Goal: Transaction & Acquisition: Purchase product/service

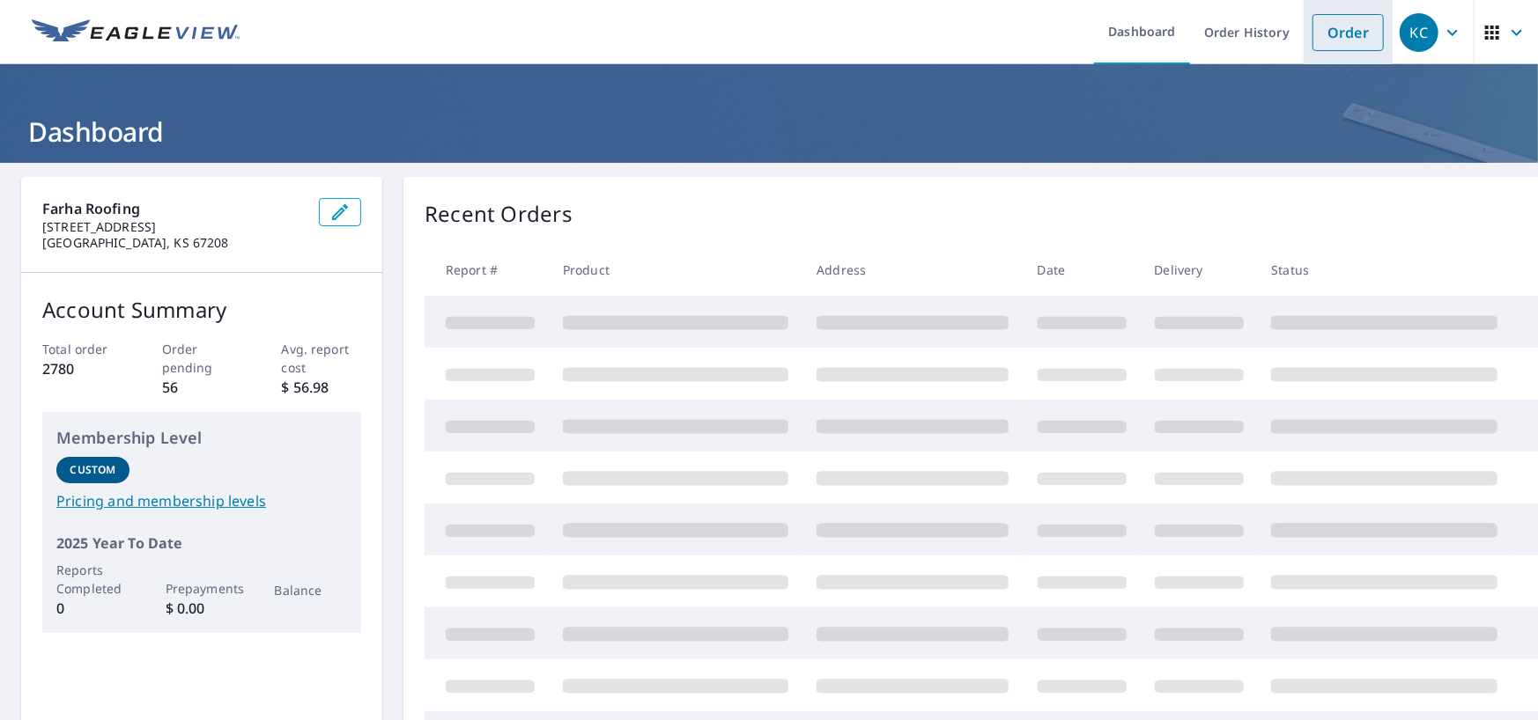
click at [1341, 38] on link "Order" at bounding box center [1347, 32] width 71 height 37
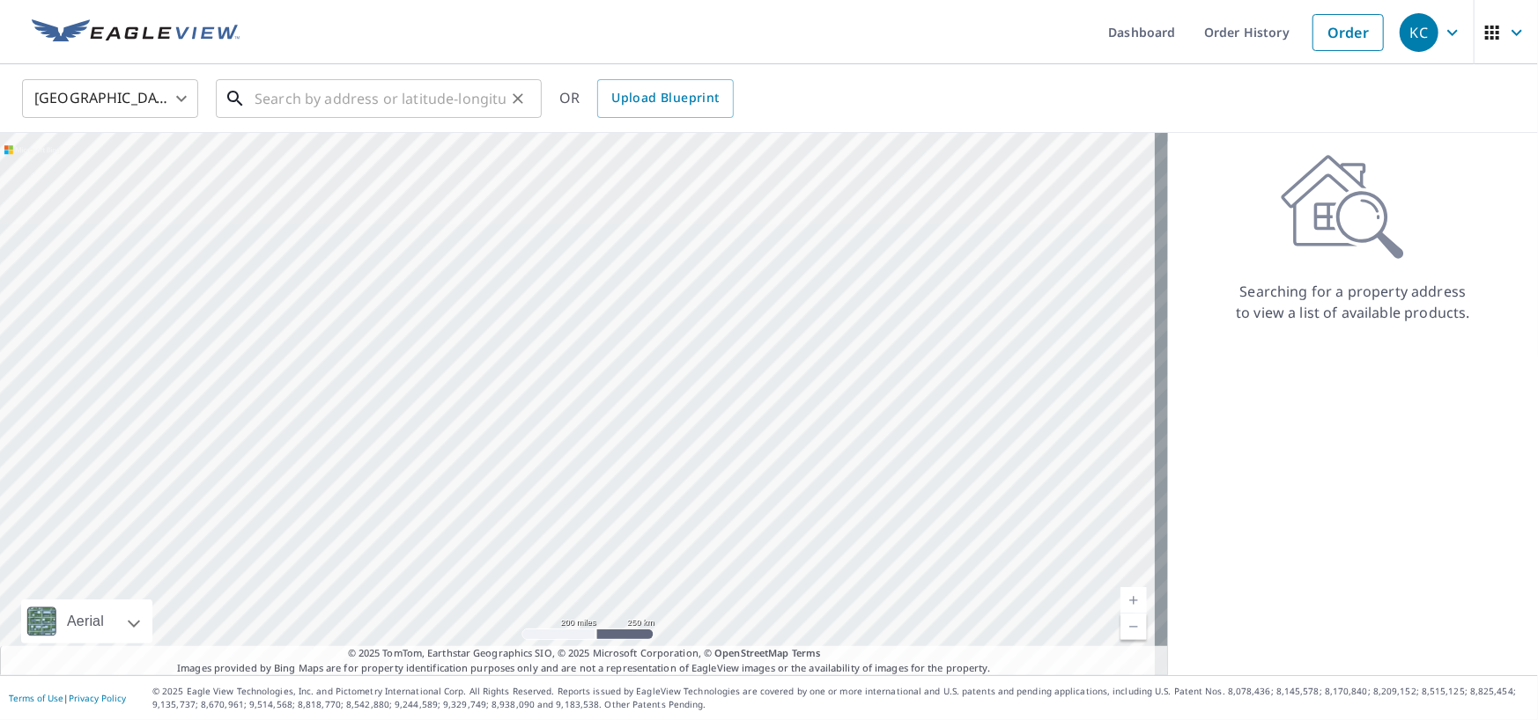
click at [350, 78] on input "text" at bounding box center [380, 98] width 251 height 49
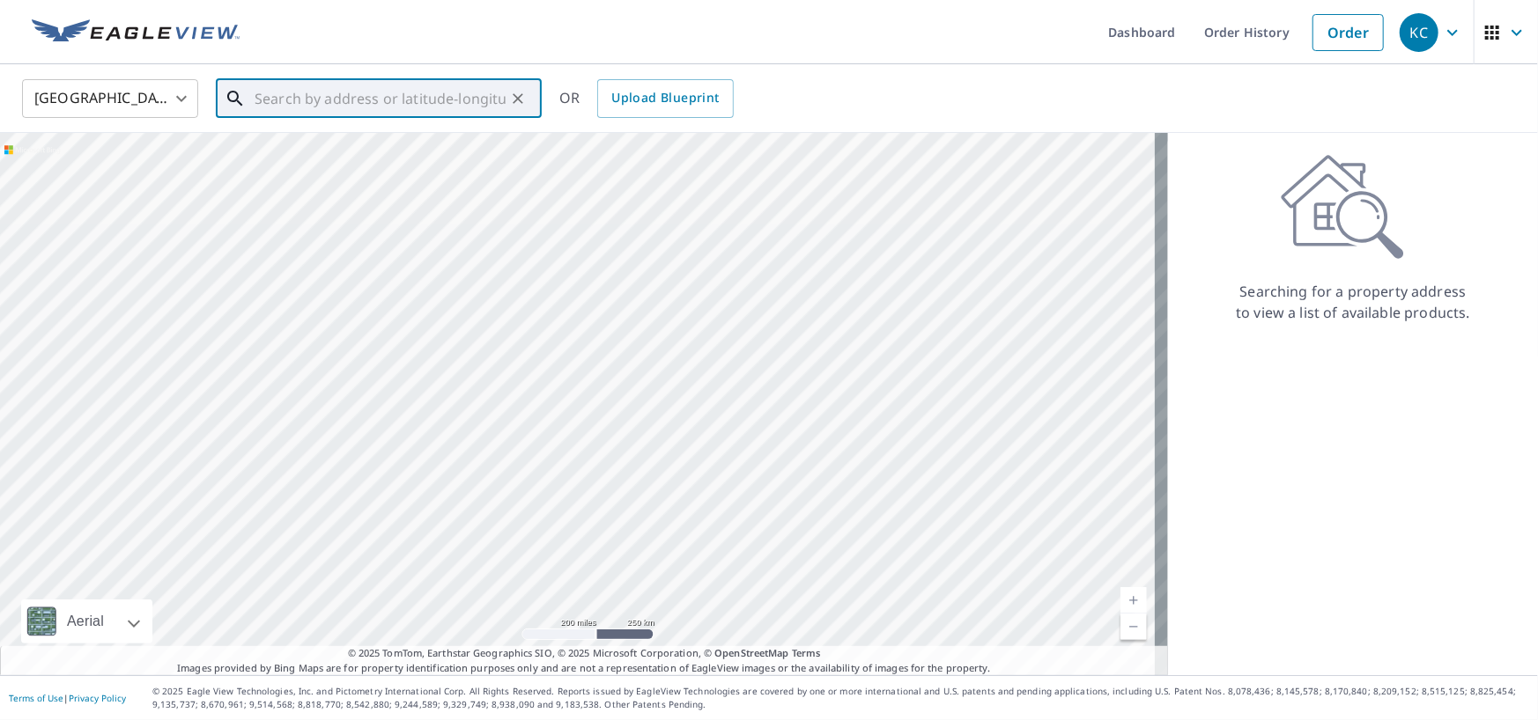
paste input "[STREET_ADDRESS]"
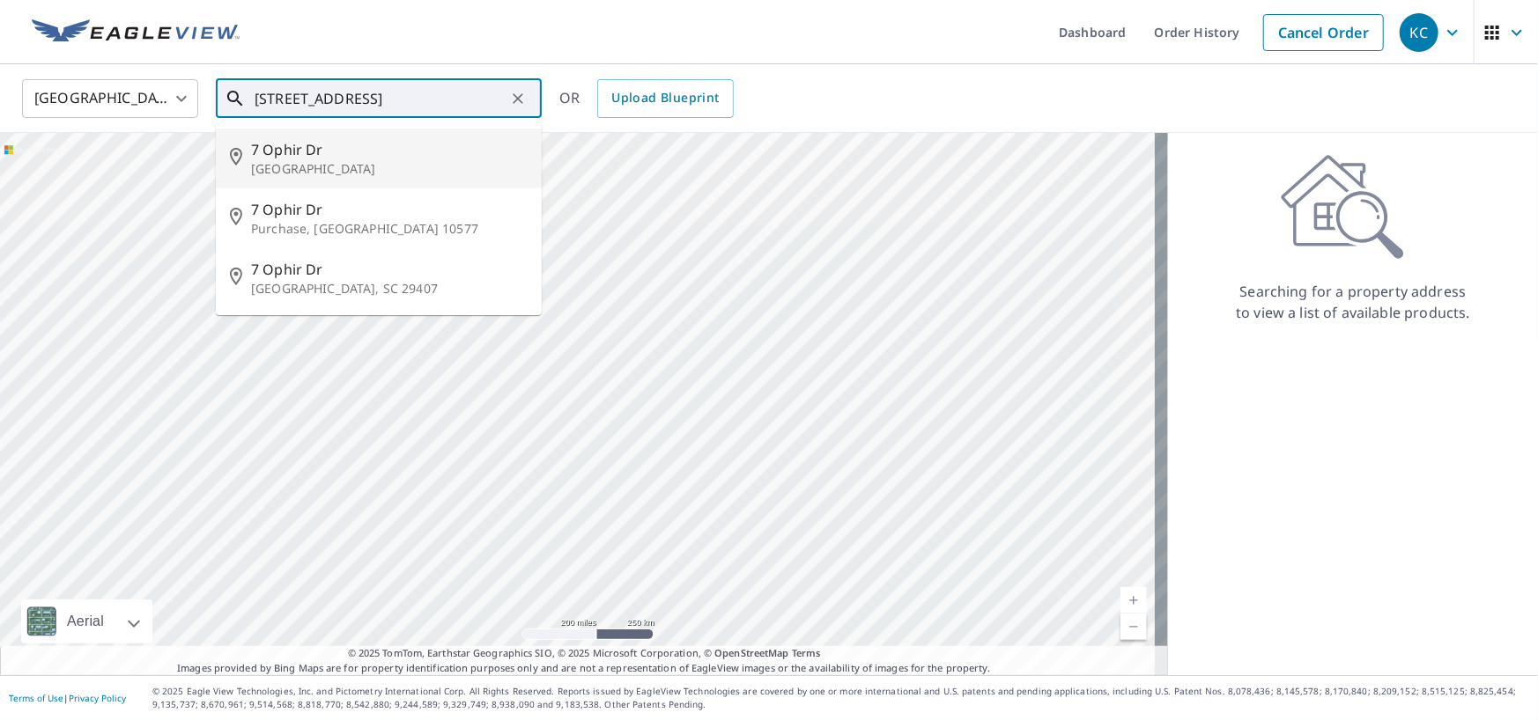
click at [395, 160] on p "[GEOGRAPHIC_DATA]" at bounding box center [389, 169] width 277 height 18
type input "[STREET_ADDRESS][PERSON_NAME]"
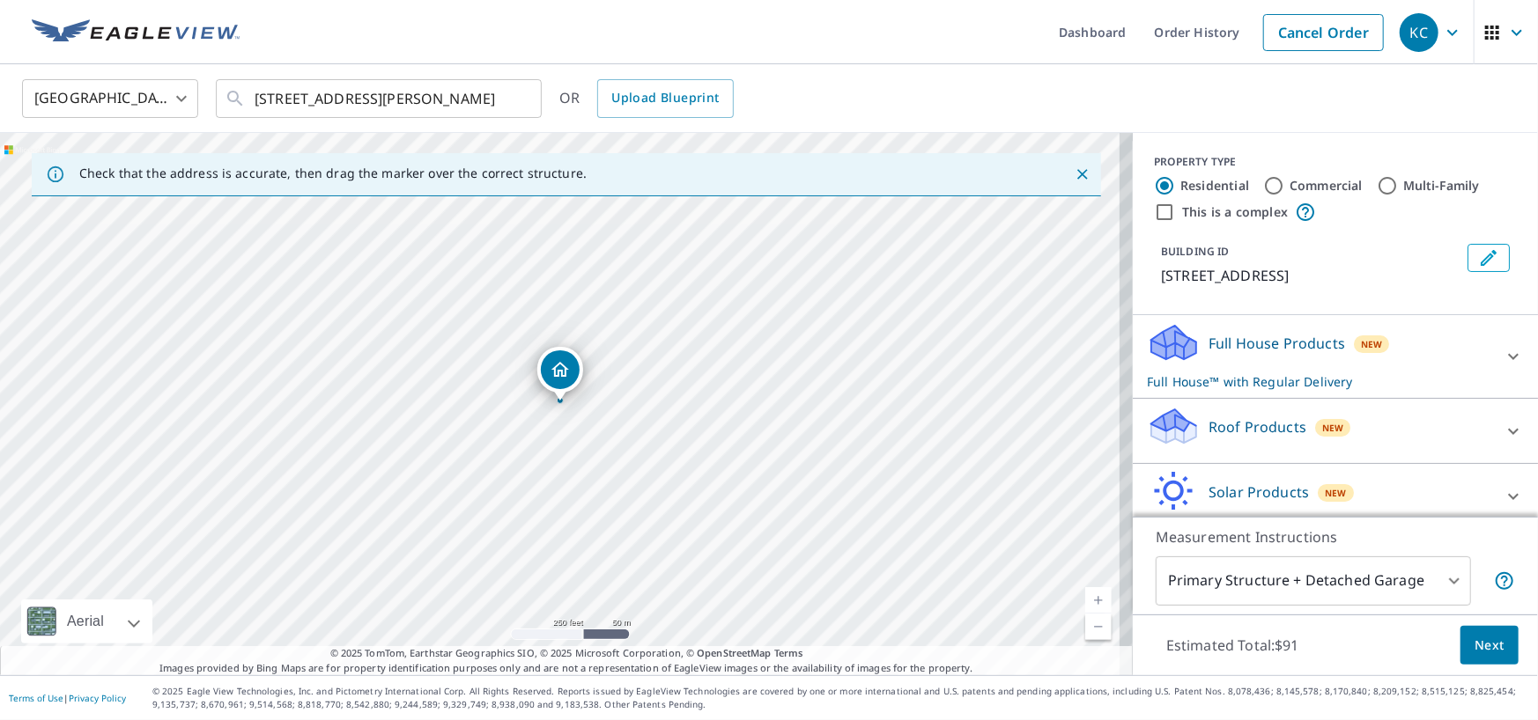
click at [1233, 439] on div "Roof Products New" at bounding box center [1319, 431] width 345 height 50
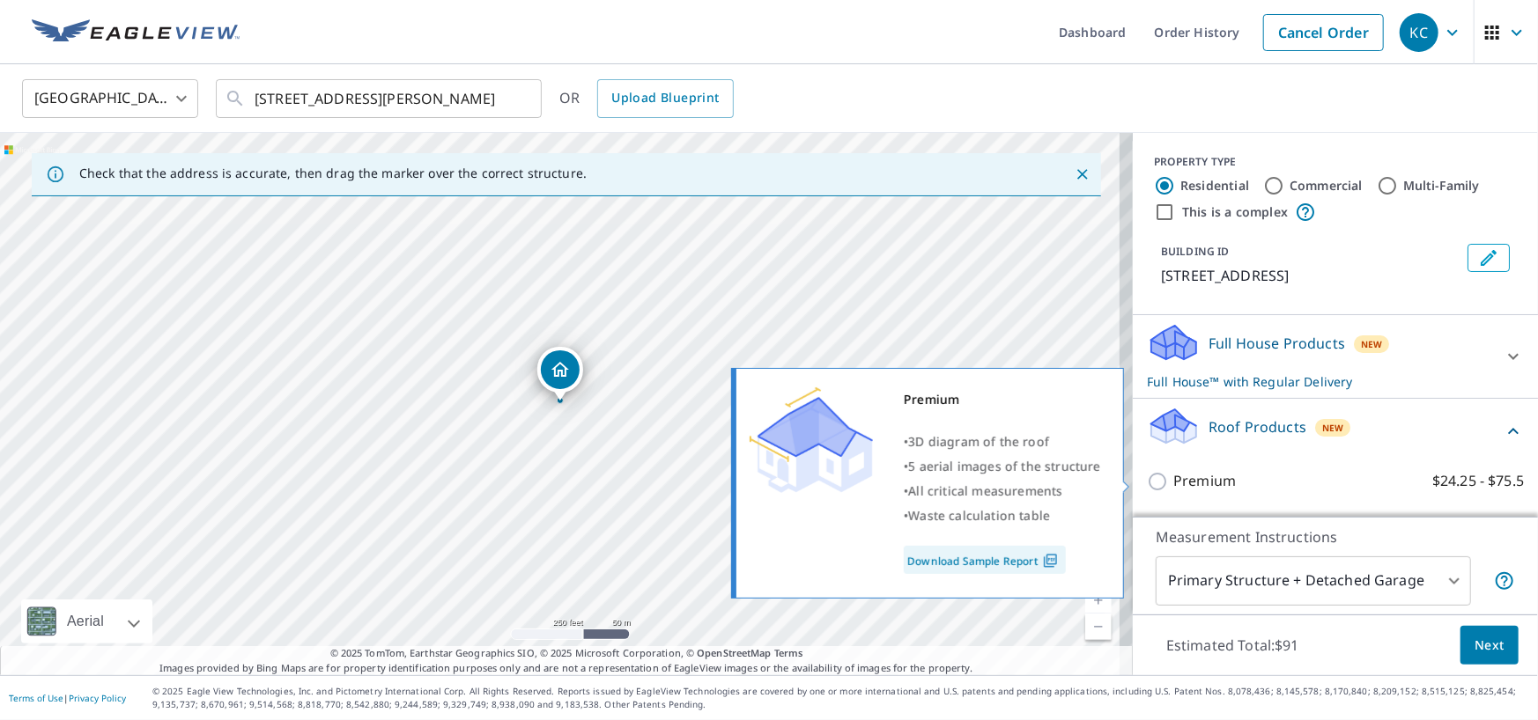
drag, startPoint x: 1150, startPoint y: 478, endPoint x: 1198, endPoint y: 490, distance: 48.9
click at [1150, 479] on input "Premium $24.25 - $75.5" at bounding box center [1160, 481] width 26 height 21
checkbox input "true"
checkbox input "false"
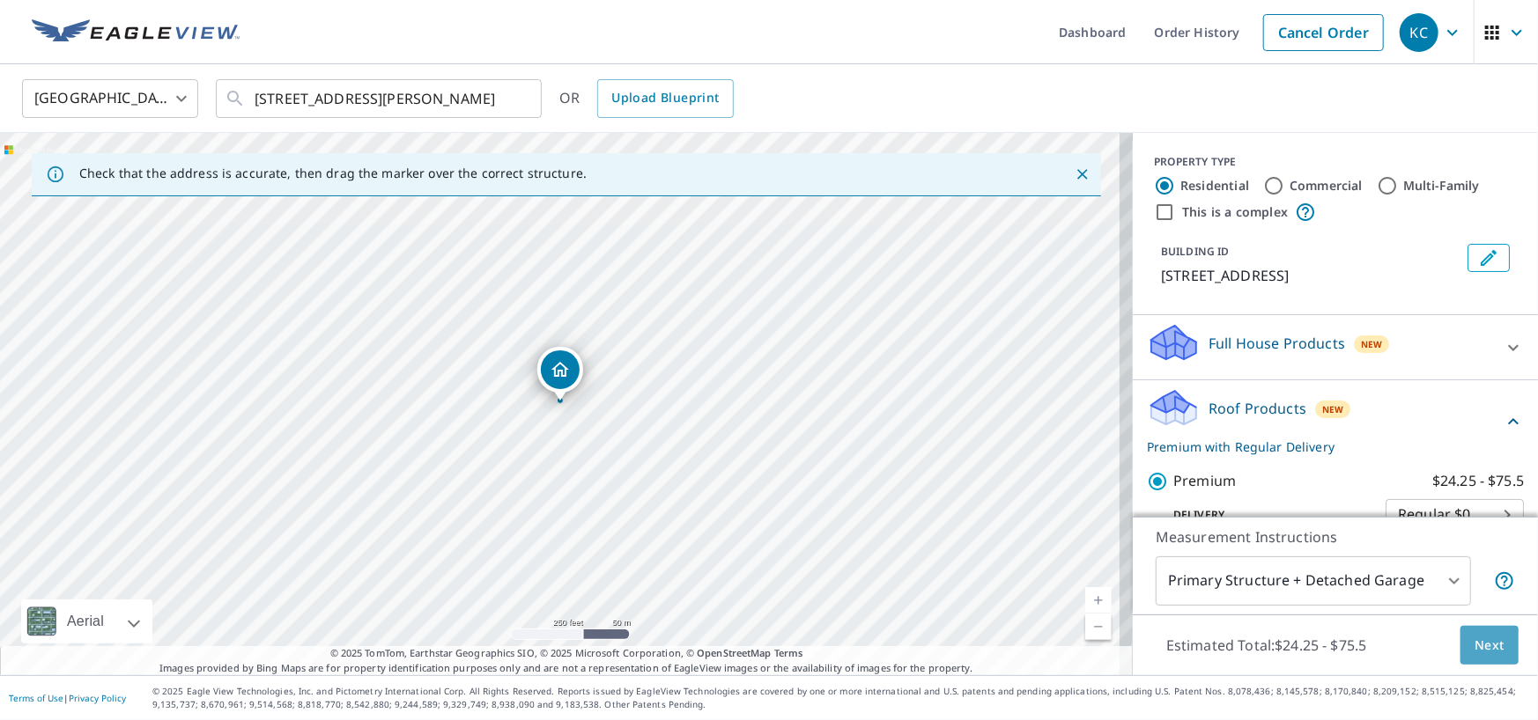
click at [1474, 641] on span "Next" at bounding box center [1489, 646] width 30 height 22
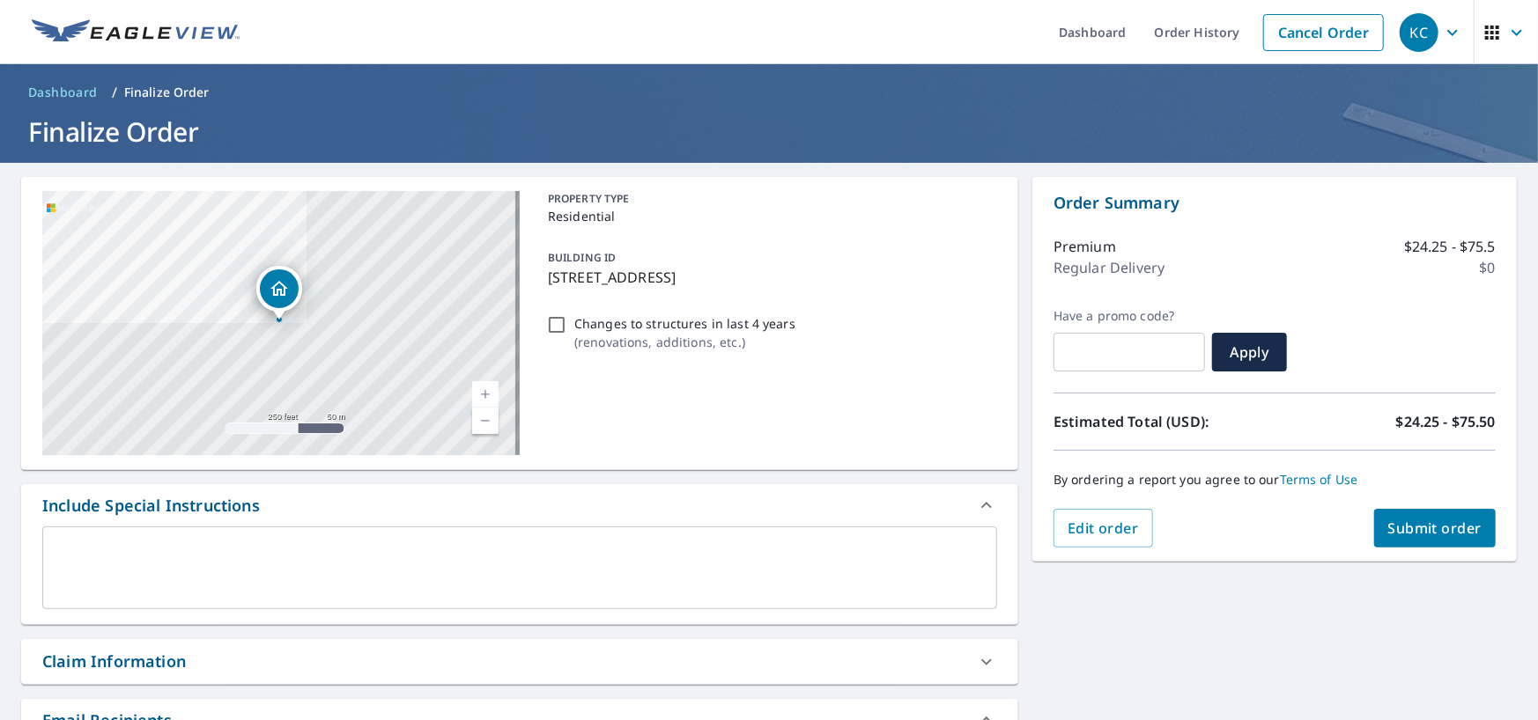
click at [1418, 537] on button "Submit order" at bounding box center [1435, 528] width 122 height 39
checkbox input "true"
